Goal: Information Seeking & Learning: Learn about a topic

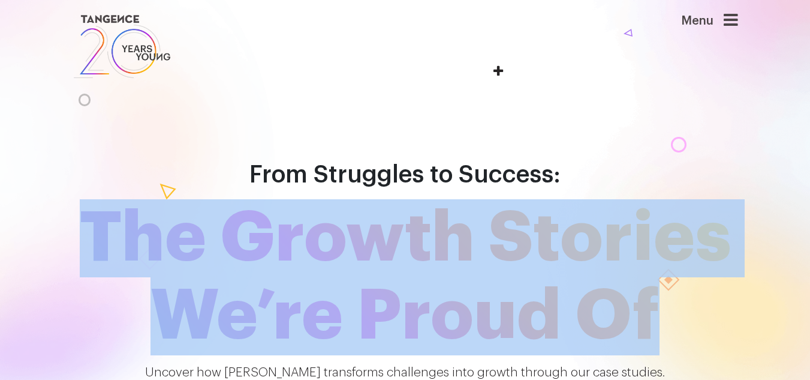
drag, startPoint x: 148, startPoint y: 166, endPoint x: 626, endPoint y: 236, distance: 483.1
click at [626, 236] on span "The Growth Stories We’re Proud Of" at bounding box center [406, 277] width 684 height 156
drag, startPoint x: 626, startPoint y: 235, endPoint x: 161, endPoint y: 169, distance: 469.5
click at [161, 199] on span "The Growth Stories We’re Proud Of" at bounding box center [406, 277] width 684 height 156
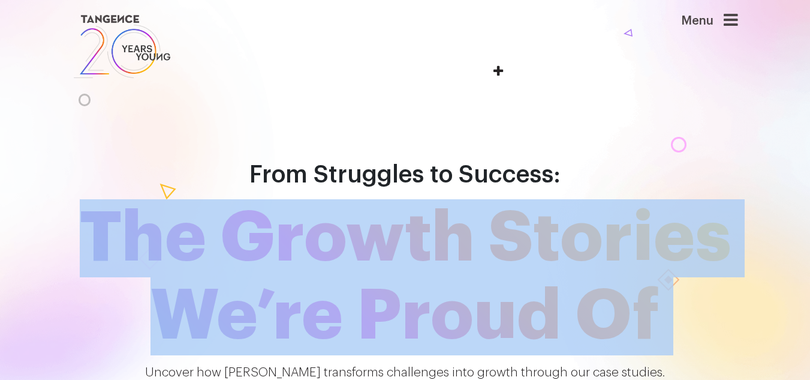
click at [168, 199] on span "The Growth Stories We’re Proud Of" at bounding box center [406, 277] width 684 height 156
drag, startPoint x: 139, startPoint y: 162, endPoint x: 621, endPoint y: 228, distance: 486.7
click at [621, 228] on span "The Growth Stories We’re Proud Of" at bounding box center [406, 277] width 684 height 156
drag, startPoint x: 624, startPoint y: 230, endPoint x: 148, endPoint y: 188, distance: 478.0
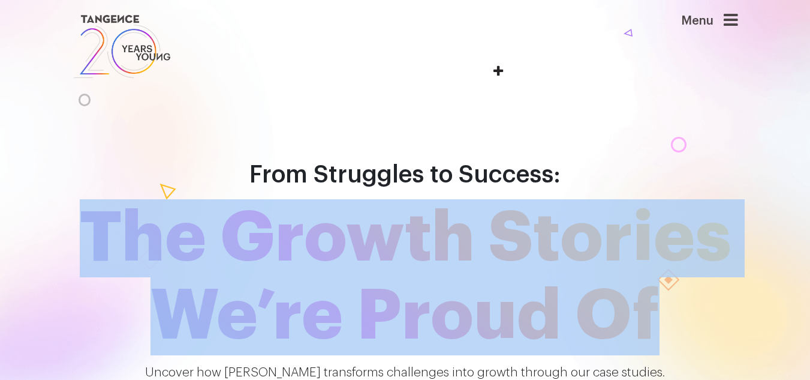
click at [148, 199] on span "The Growth Stories We’re Proud Of" at bounding box center [406, 277] width 684 height 156
click at [166, 199] on span "The Growth Stories We’re Proud Of" at bounding box center [406, 277] width 684 height 156
drag, startPoint x: 137, startPoint y: 179, endPoint x: 623, endPoint y: 261, distance: 492.1
click at [623, 261] on span "The Growth Stories We’re Proud Of" at bounding box center [406, 277] width 684 height 156
click at [624, 260] on span "The Growth Stories We’re Proud Of" at bounding box center [406, 277] width 684 height 156
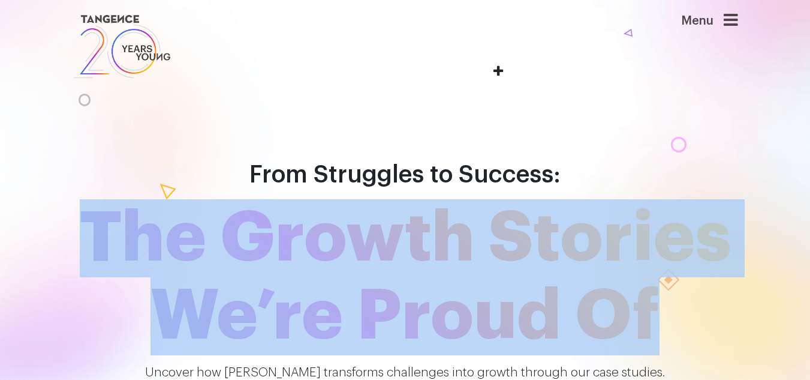
drag, startPoint x: 620, startPoint y: 246, endPoint x: 151, endPoint y: 173, distance: 474.1
click at [151, 199] on span "The Growth Stories We’re Proud Of" at bounding box center [406, 277] width 684 height 156
click at [165, 199] on span "The Growth Stories We’re Proud Of" at bounding box center [406, 277] width 684 height 156
drag, startPoint x: 143, startPoint y: 169, endPoint x: 620, endPoint y: 236, distance: 482.1
click at [620, 236] on span "The Growth Stories We’re Proud Of" at bounding box center [406, 277] width 684 height 156
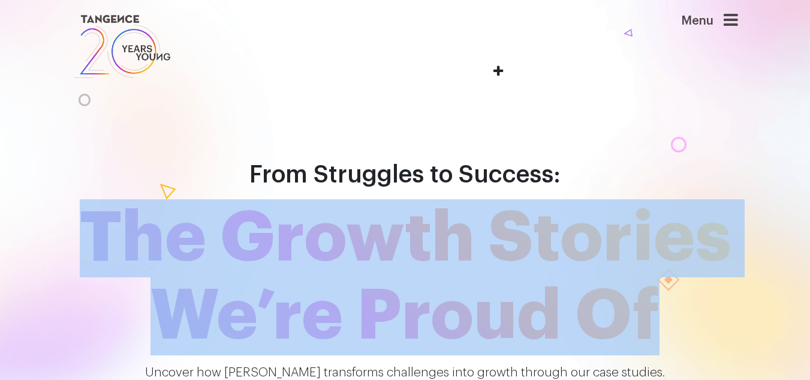
click at [620, 236] on span "The Growth Stories We’re Proud Of" at bounding box center [406, 277] width 684 height 156
drag, startPoint x: 625, startPoint y: 236, endPoint x: 104, endPoint y: 160, distance: 526.2
click at [104, 199] on span "The Growth Stories We’re Proud Of" at bounding box center [406, 277] width 684 height 156
click at [741, 199] on span "The Growth Stories We’re Proud Of" at bounding box center [406, 277] width 684 height 156
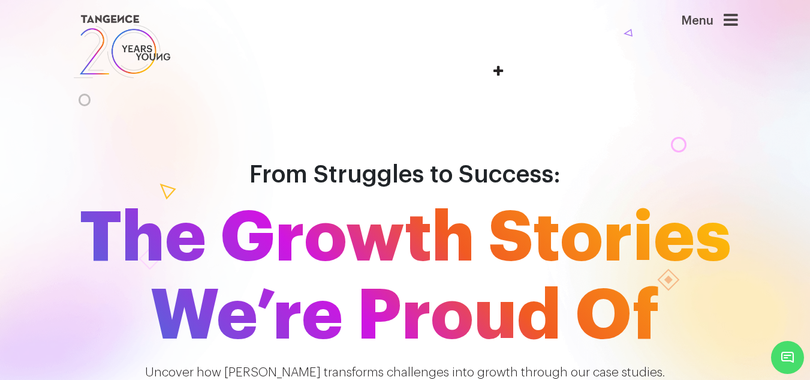
click at [278, 266] on span "The Growth Stories We’re Proud Of" at bounding box center [406, 277] width 684 height 156
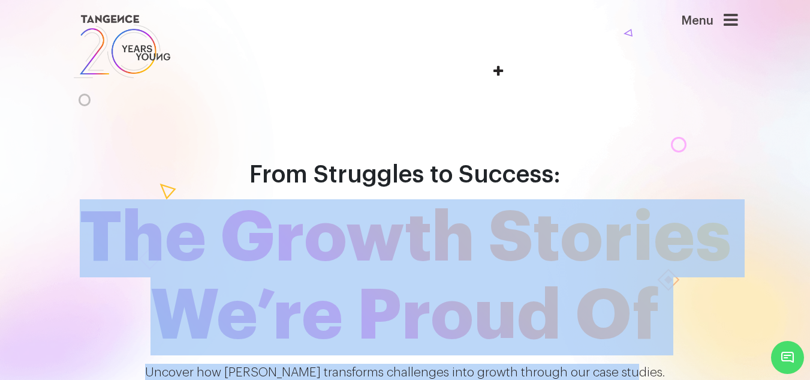
drag, startPoint x: 139, startPoint y: 166, endPoint x: 651, endPoint y: 276, distance: 524.5
click at [651, 276] on div "From Struggles to Success: The Growth Stories We’re Proud Of Uncover how Tangen…" at bounding box center [405, 252] width 810 height 380
drag, startPoint x: 90, startPoint y: 194, endPoint x: 124, endPoint y: 199, distance: 33.9
click at [89, 199] on span "The Growth Stories We’re Proud Of" at bounding box center [406, 277] width 684 height 156
click at [143, 199] on span "The Growth Stories We’re Proud Of" at bounding box center [406, 277] width 684 height 156
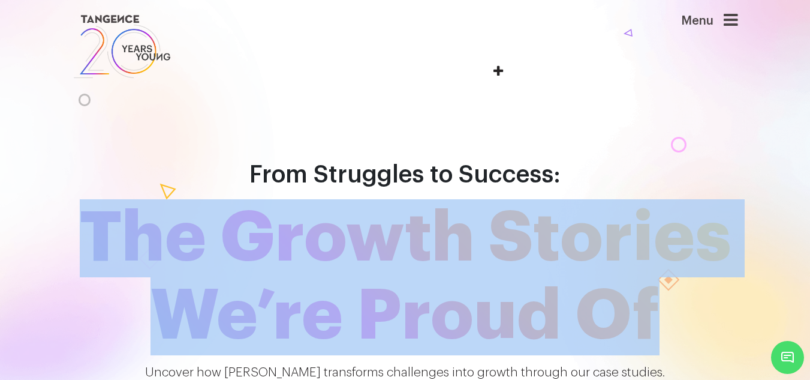
drag, startPoint x: 140, startPoint y: 182, endPoint x: 724, endPoint y: 280, distance: 592.4
click at [724, 280] on div "From Struggles to Success: The Growth Stories We’re Proud Of Uncover how Tangen…" at bounding box center [405, 252] width 810 height 380
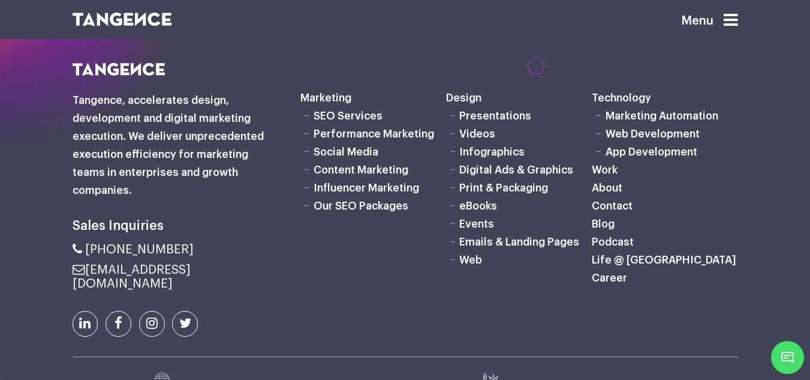
scroll to position [2429, 0]
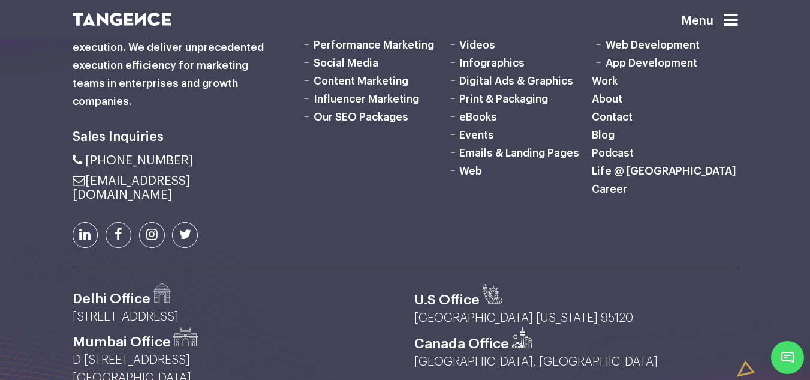
drag, startPoint x: 554, startPoint y: 362, endPoint x: 236, endPoint y: 363, distance: 317.9
copy p "Copyright © 2025 Tangence India. All rights reserved. Privacy Policy"
click at [715, 327] on div "Canada Office Ontario, Canada" at bounding box center [576, 357] width 342 height 60
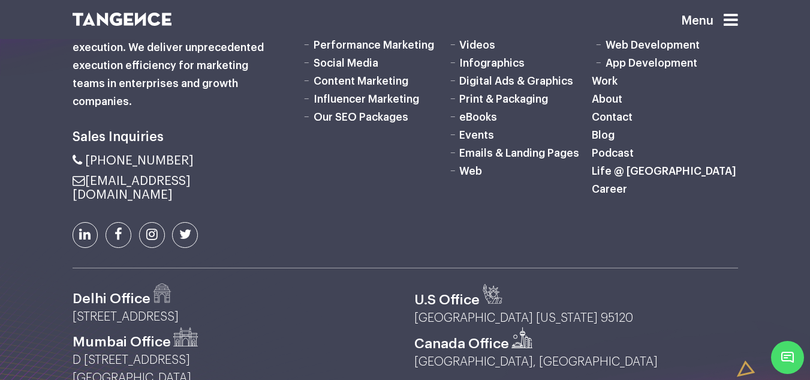
drag, startPoint x: 749, startPoint y: 272, endPoint x: 695, endPoint y: 285, distance: 55.6
click at [695, 285] on div "Sales Inquiries Marketing Web" at bounding box center [405, 193] width 810 height 439
drag, startPoint x: 503, startPoint y: 309, endPoint x: 296, endPoint y: 309, distance: 206.9
click at [345, 351] on p "D 421/422 Neelkanth Business Park Station Road Vidyavihar West Mumbai, 400086" at bounding box center [235, 369] width 324 height 36
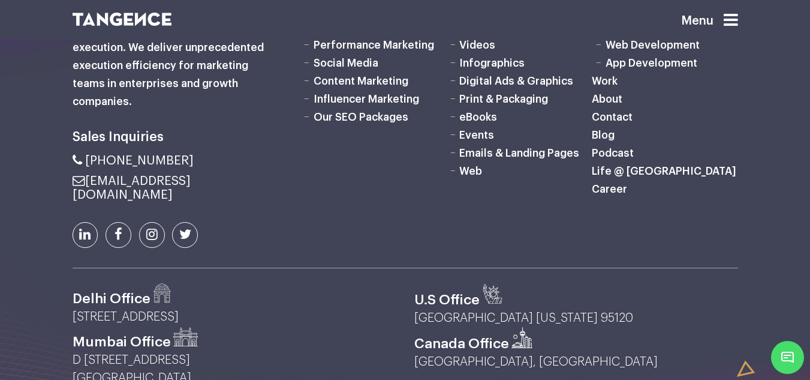
drag, startPoint x: 282, startPoint y: 312, endPoint x: 542, endPoint y: 308, distance: 259.1
drag, startPoint x: 549, startPoint y: 359, endPoint x: 257, endPoint y: 354, distance: 292.1
copy p "Copyright © 2025 Tangence India. All rights reserved. Privacy Policy"
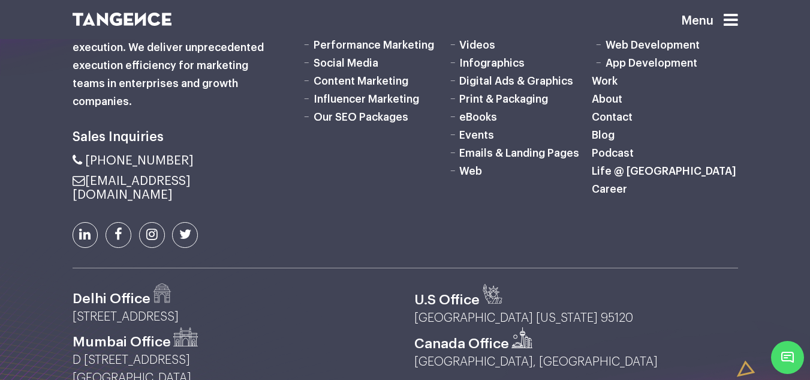
click at [255, 321] on div at bounding box center [203, 361] width 406 height 230
click at [786, 356] on span "Minimize live chat window" at bounding box center [788, 357] width 44 height 44
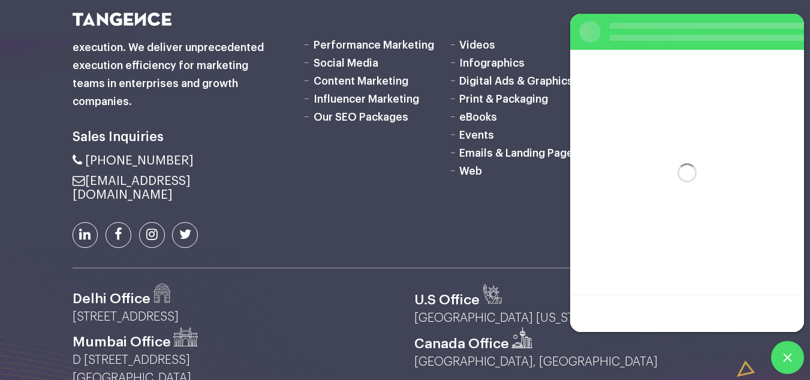
scroll to position [0, 0]
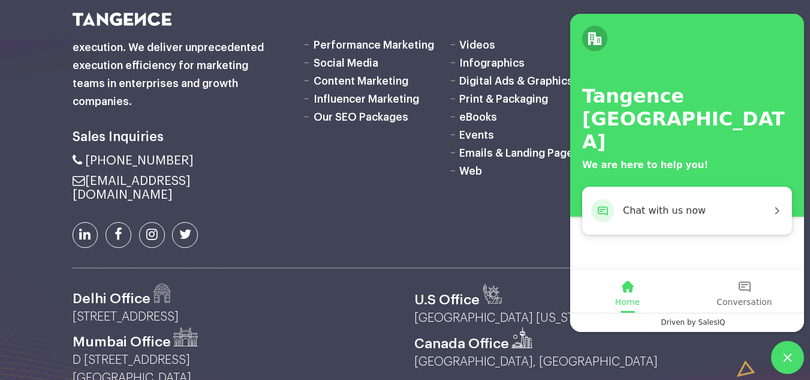
click at [787, 352] on span "Minimize live chat window" at bounding box center [787, 357] width 33 height 33
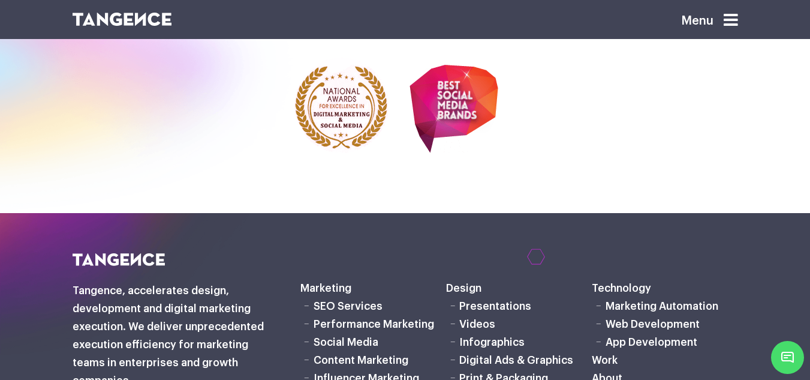
scroll to position [2129, 0]
